Goal: Check status: Check status

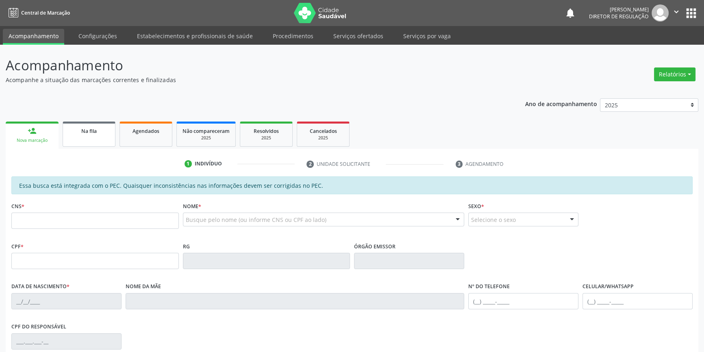
click at [81, 137] on link "Na fila" at bounding box center [89, 134] width 53 height 25
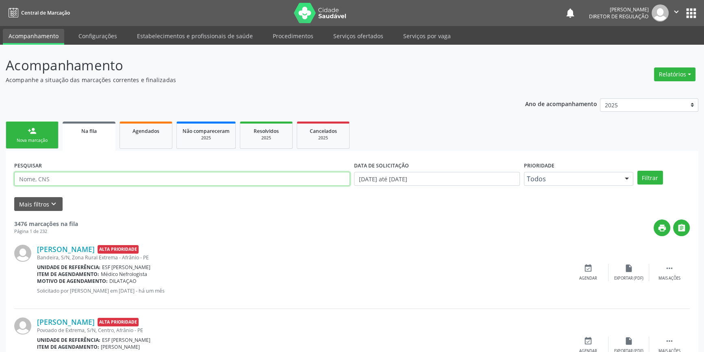
click at [79, 178] on input "text" at bounding box center [182, 179] width 336 height 14
type input "70009408320360"
click at [651, 179] on button "Filtrar" at bounding box center [651, 178] width 26 height 14
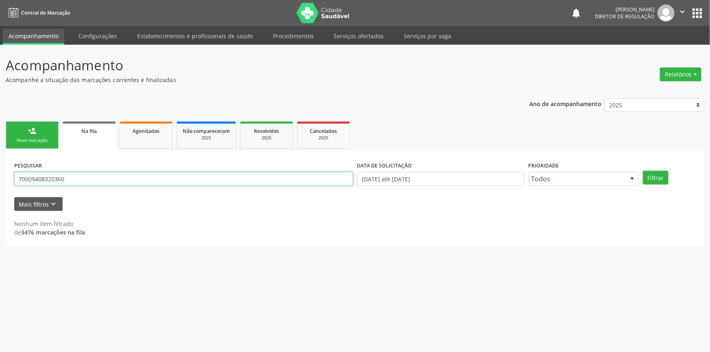
drag, startPoint x: 114, startPoint y: 179, endPoint x: 0, endPoint y: 179, distance: 113.9
click at [0, 179] on div "Acompanhamento Acompanhe a situação das marcações correntes e finalizadas Relat…" at bounding box center [355, 198] width 710 height 307
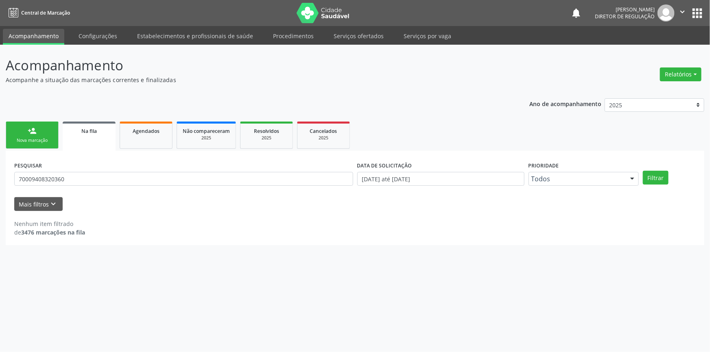
click at [52, 126] on link "person_add Nova marcação" at bounding box center [32, 135] width 53 height 27
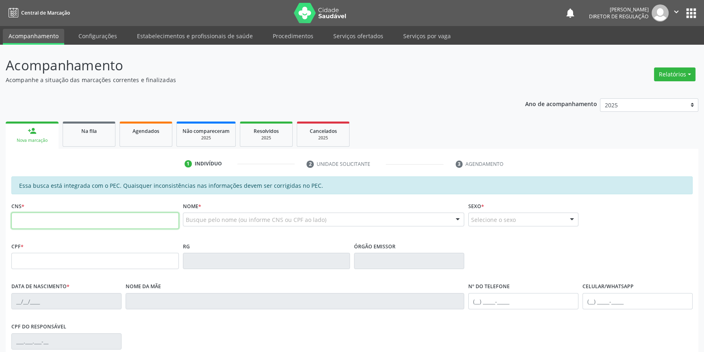
click at [95, 213] on input "text" at bounding box center [95, 221] width 168 height 16
paste input "700 0940 8320 360"
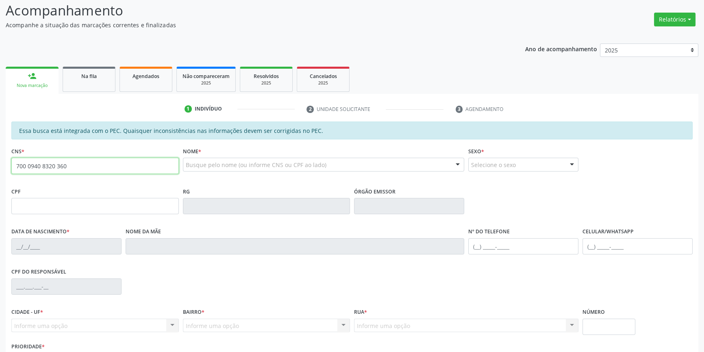
scroll to position [111, 0]
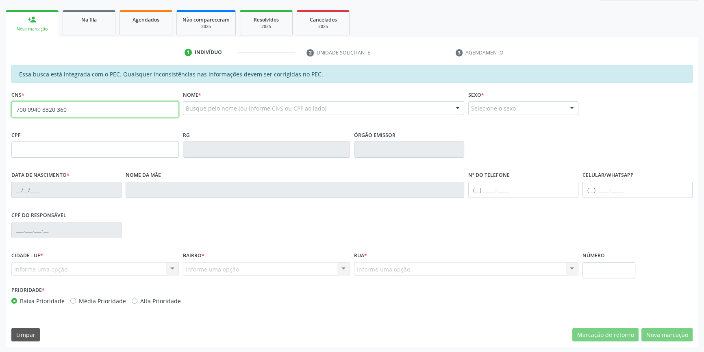
drag, startPoint x: 73, startPoint y: 108, endPoint x: 0, endPoint y: 109, distance: 72.8
click at [0, 109] on div "Acompanhamento Acompanhe a situação das marcações correntes e finalizadas Relat…" at bounding box center [352, 143] width 704 height 420
type input "700 5094 0832 0360"
type input "062.680.164-83"
type input "[DATE]"
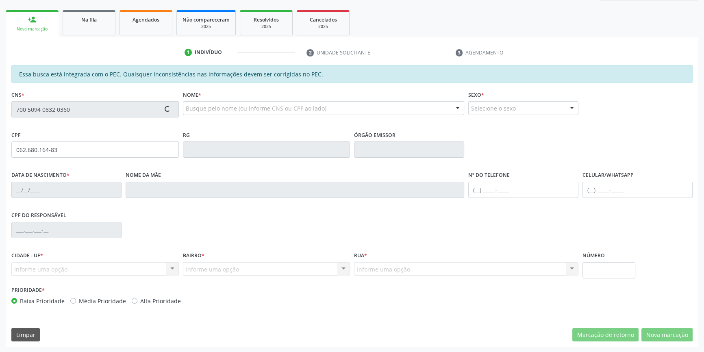
type input "[PERSON_NAME]"
type input "[PHONE_NUMBER]"
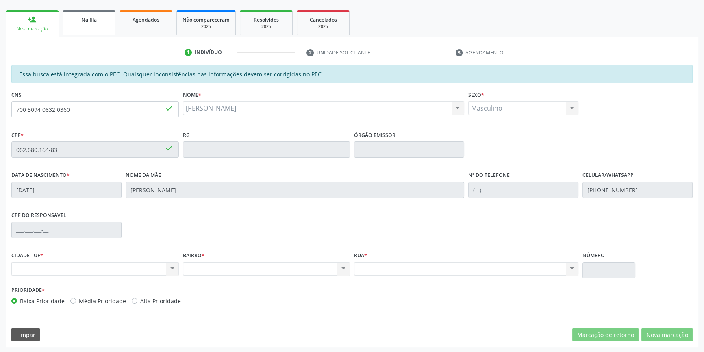
click at [101, 22] on div "Na fila" at bounding box center [89, 19] width 41 height 9
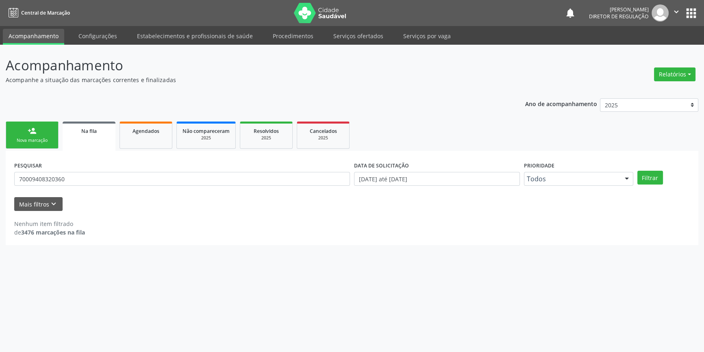
scroll to position [0, 0]
drag, startPoint x: 37, startPoint y: 168, endPoint x: 3, endPoint y: 169, distance: 34.6
click at [8, 168] on div "PESQUISAR 70009408320360 DATA DE SOLICITAÇÃO [DATE] até [DATE] Prioridade Todos…" at bounding box center [355, 198] width 698 height 94
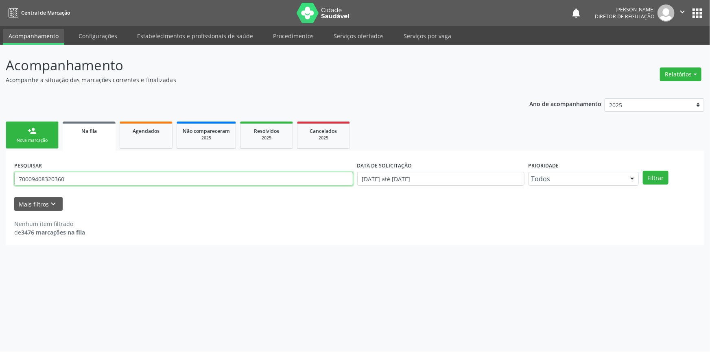
drag, startPoint x: 83, startPoint y: 182, endPoint x: 0, endPoint y: 183, distance: 83.4
click at [0, 183] on div "Acompanhamento Acompanhe a situação das marcações correntes e finalizadas Relat…" at bounding box center [355, 198] width 710 height 307
type input "7"
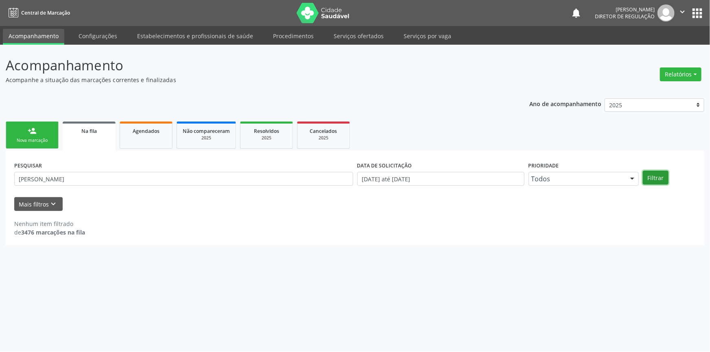
click at [666, 176] on button "Filtrar" at bounding box center [655, 178] width 26 height 14
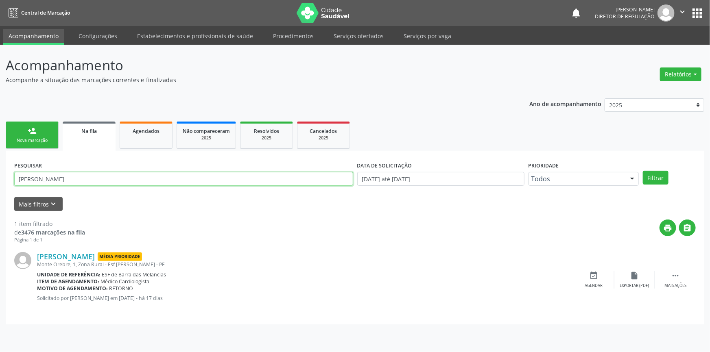
drag, startPoint x: 128, startPoint y: 176, endPoint x: 0, endPoint y: 163, distance: 129.2
click at [0, 163] on div "Acompanhamento Acompanhe a situação das marcações correntes e finalizadas Relat…" at bounding box center [355, 198] width 710 height 307
type input "704202282408085"
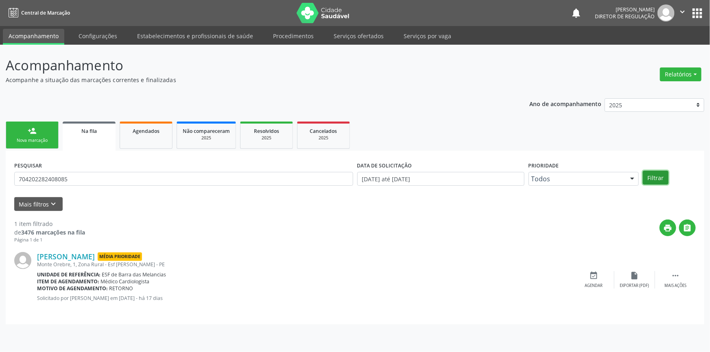
click at [651, 171] on button "Filtrar" at bounding box center [655, 178] width 26 height 14
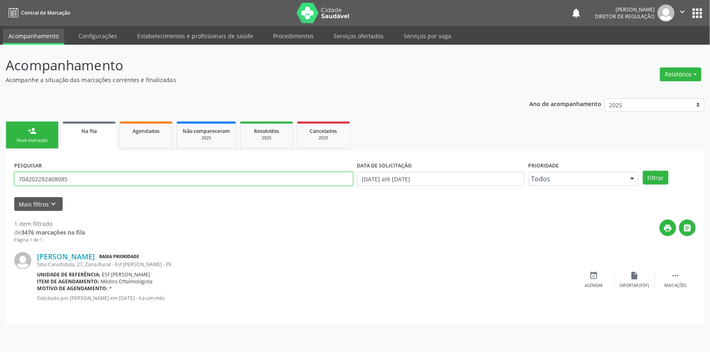
drag, startPoint x: 84, startPoint y: 181, endPoint x: 0, endPoint y: 160, distance: 86.5
click at [0, 160] on div "Acompanhamento Acompanhe a situação das marcações correntes e finalizadas Relat…" at bounding box center [355, 198] width 710 height 307
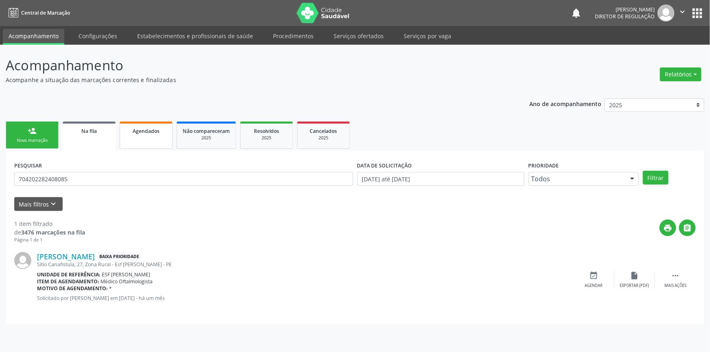
click at [158, 130] on span "Agendados" at bounding box center [146, 131] width 27 height 7
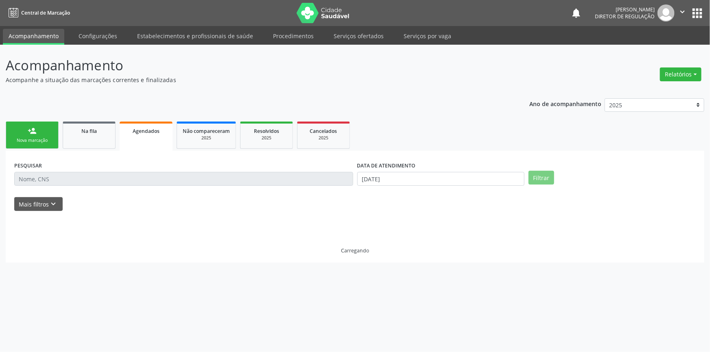
click at [93, 179] on input "text" at bounding box center [183, 179] width 339 height 14
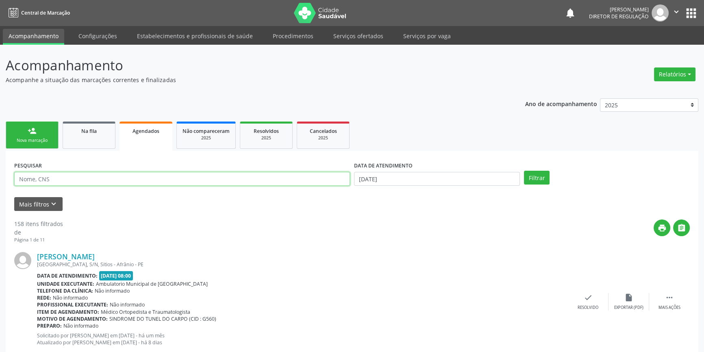
click at [93, 179] on input "text" at bounding box center [182, 179] width 336 height 14
paste input "704202282408085"
type input "704202282408085"
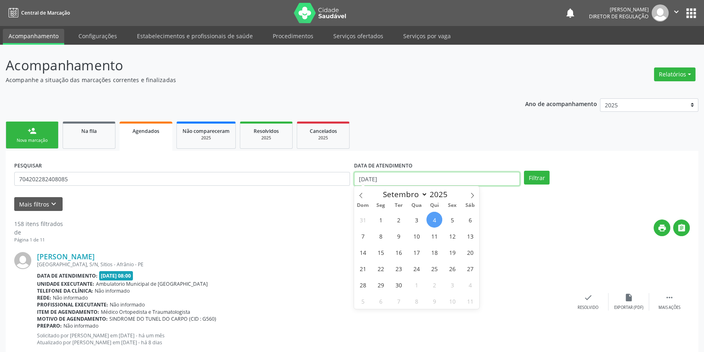
click at [473, 177] on input "[DATE]" at bounding box center [437, 179] width 166 height 14
click at [434, 218] on span "4" at bounding box center [435, 220] width 16 height 16
type input "[DATE]"
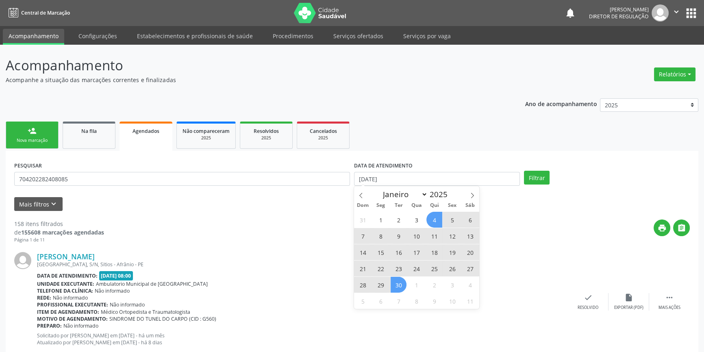
click at [394, 283] on span "30" at bounding box center [399, 285] width 16 height 16
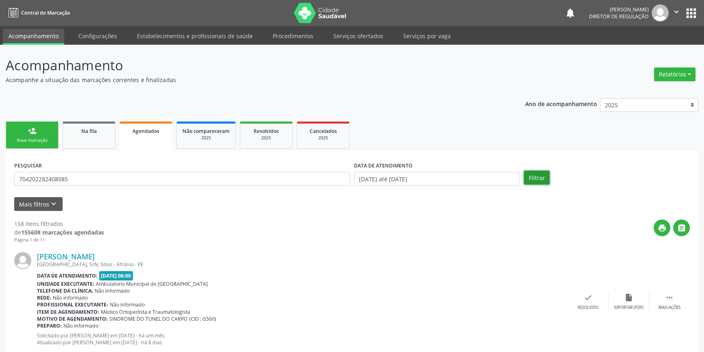
click at [525, 174] on button "Filtrar" at bounding box center [537, 178] width 26 height 14
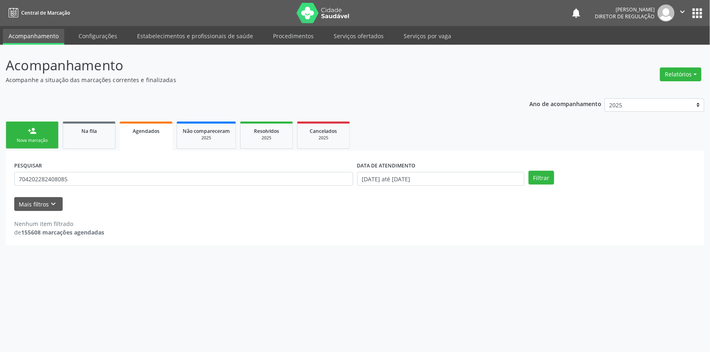
click at [49, 133] on link "person_add Nova marcação" at bounding box center [32, 135] width 53 height 27
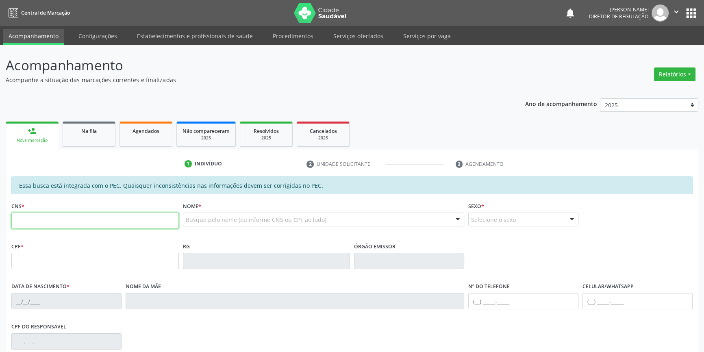
click at [94, 214] on input "text" at bounding box center [95, 221] width 168 height 16
paste input "704 2022 8240 8085"
type input "704 2022 8240 8085"
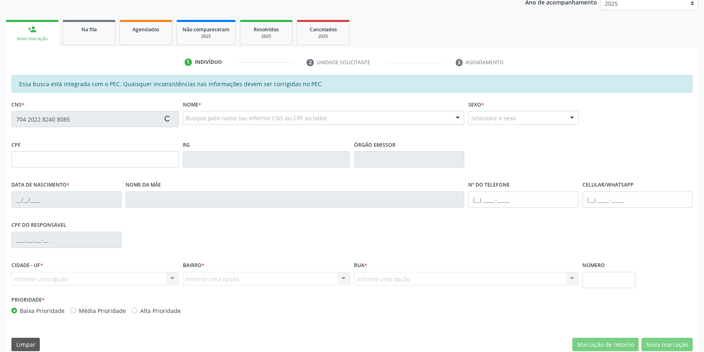
scroll to position [111, 0]
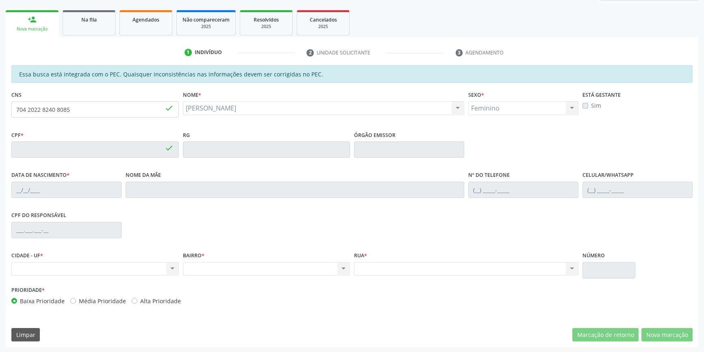
type input "027.377.884-63"
type input "[DATE]"
type input "[PERSON_NAME]"
type input "[PHONE_NUMBER]"
click at [76, 22] on div "Na fila" at bounding box center [89, 19] width 41 height 9
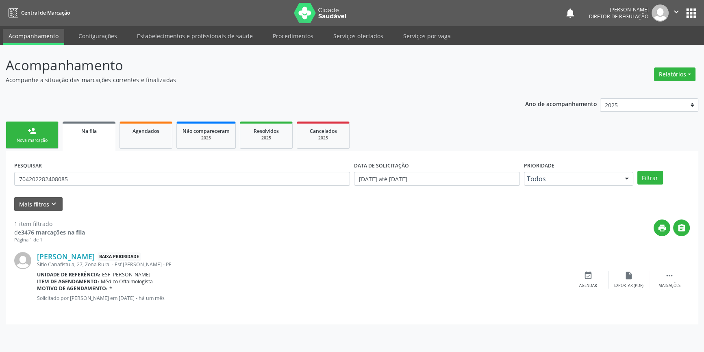
scroll to position [0, 0]
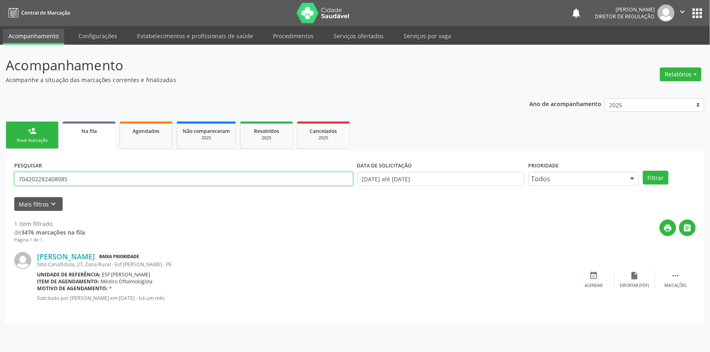
drag, startPoint x: 97, startPoint y: 181, endPoint x: 0, endPoint y: 179, distance: 97.2
click at [0, 179] on div "Acompanhamento Acompanhe a situação das marcações correntes e finalizadas Relat…" at bounding box center [355, 198] width 710 height 307
type input "700002265246802"
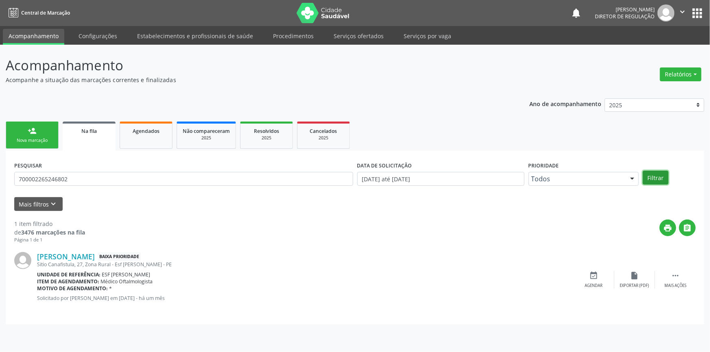
click at [651, 176] on button "Filtrar" at bounding box center [655, 178] width 26 height 14
click at [597, 277] on icon "event_available" at bounding box center [593, 275] width 9 height 9
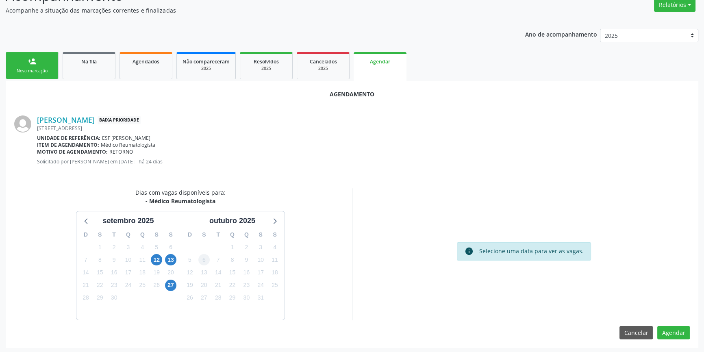
scroll to position [70, 0]
click at [167, 258] on span "13" at bounding box center [170, 258] width 11 height 11
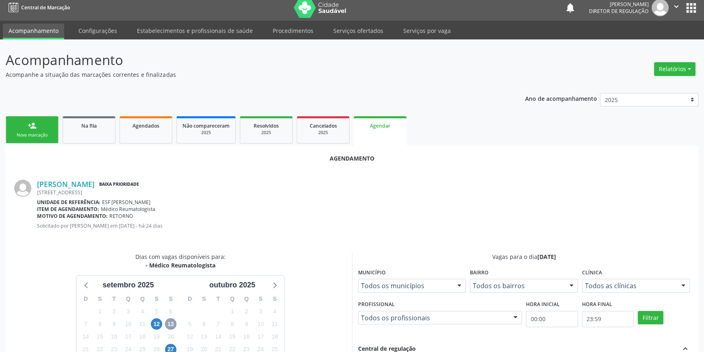
scroll to position [0, 0]
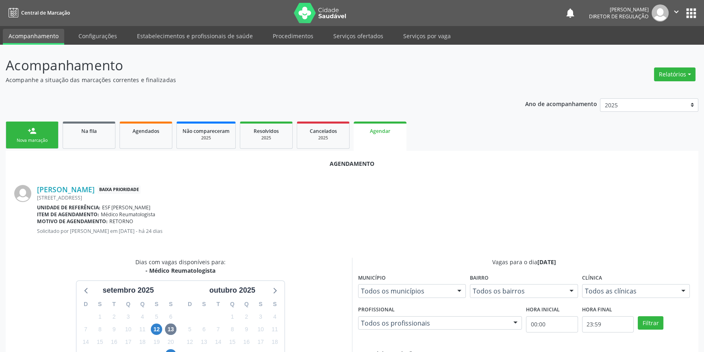
click at [333, 9] on img at bounding box center [320, 13] width 53 height 20
